Goal: Information Seeking & Learning: Learn about a topic

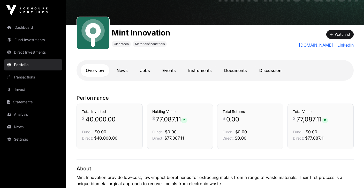
scroll to position [44, 0]
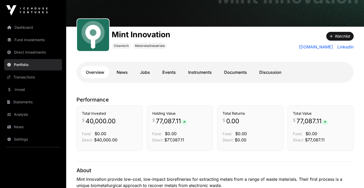
click at [123, 72] on link "News" at bounding box center [121, 72] width 21 height 12
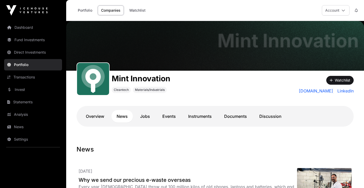
click at [221, 115] on link "Documents" at bounding box center [235, 116] width 33 height 12
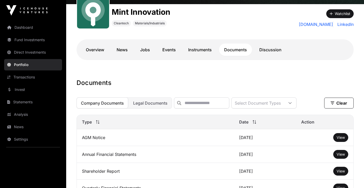
scroll to position [37, 0]
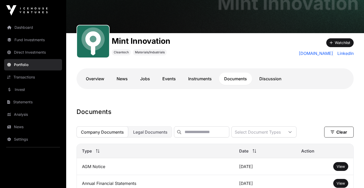
click at [277, 78] on link "Discussion" at bounding box center [270, 78] width 33 height 12
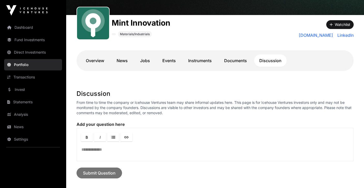
scroll to position [51, 0]
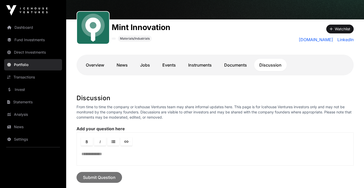
click at [237, 66] on link "Documents" at bounding box center [235, 65] width 33 height 12
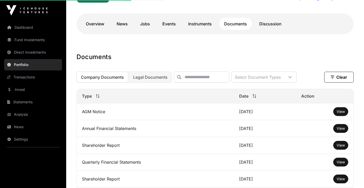
scroll to position [99, 0]
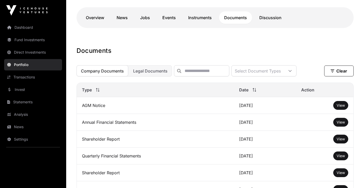
click at [343, 106] on span "View" at bounding box center [341, 105] width 8 height 4
click at [343, 140] on span "View" at bounding box center [341, 139] width 8 height 4
